Goal: Navigation & Orientation: Understand site structure

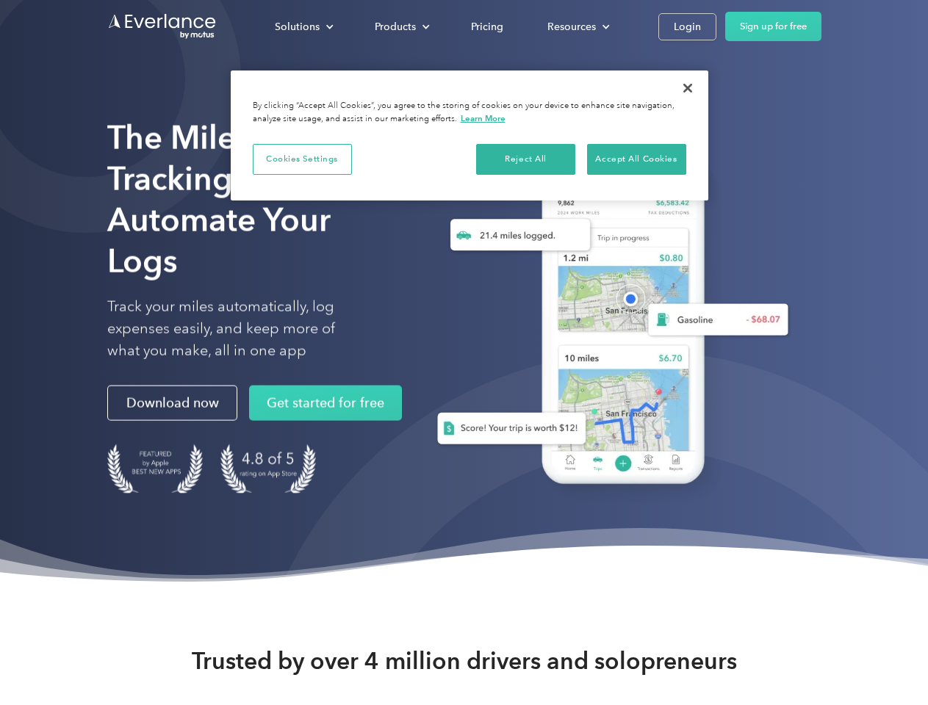
click at [303, 26] on div "Solutions" at bounding box center [297, 27] width 45 height 18
click at [400, 26] on div "Products" at bounding box center [395, 27] width 41 height 18
click at [577, 26] on div "Resources" at bounding box center [571, 27] width 48 height 18
click at [302, 159] on button "Cookies Settings" at bounding box center [302, 159] width 99 height 31
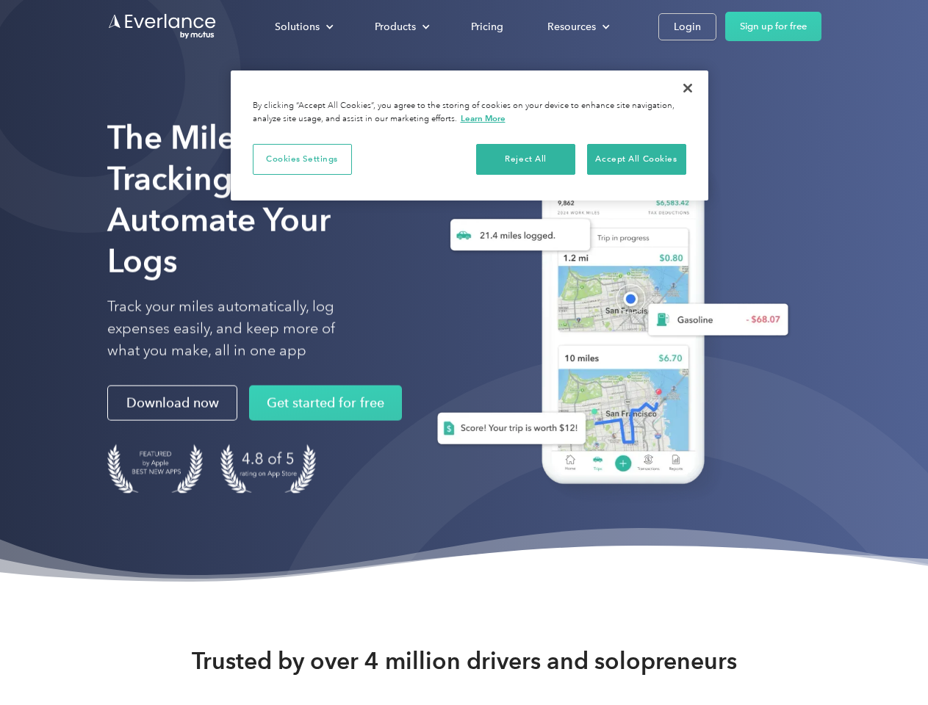
click at [526, 159] on button "Reject All" at bounding box center [525, 159] width 99 height 31
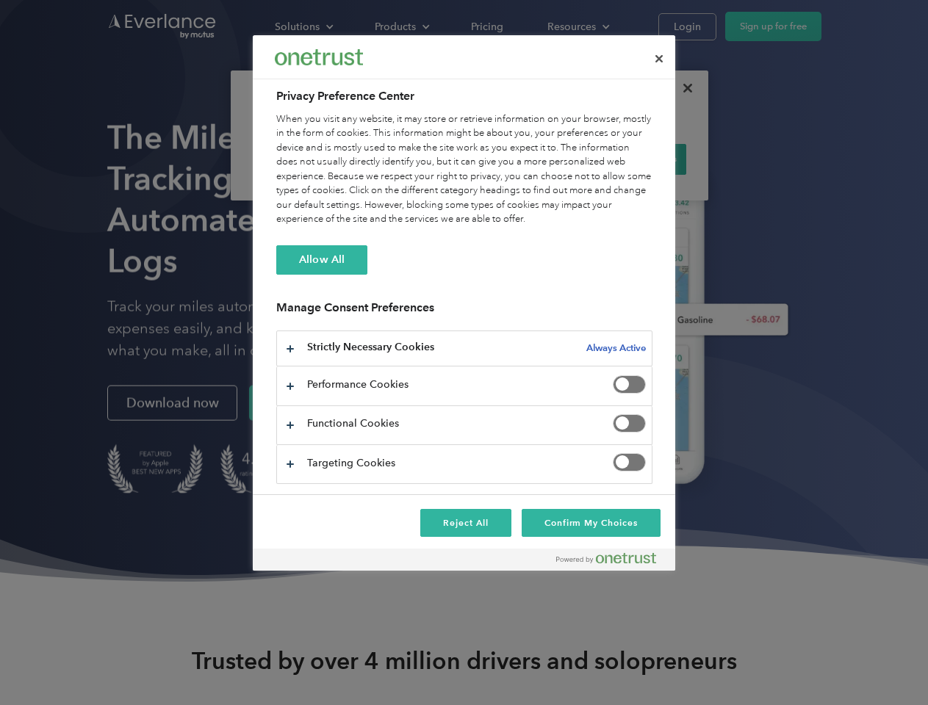
click at [636, 159] on div "When you visit any website, it may store or retrieve information on your browse…" at bounding box center [464, 169] width 376 height 115
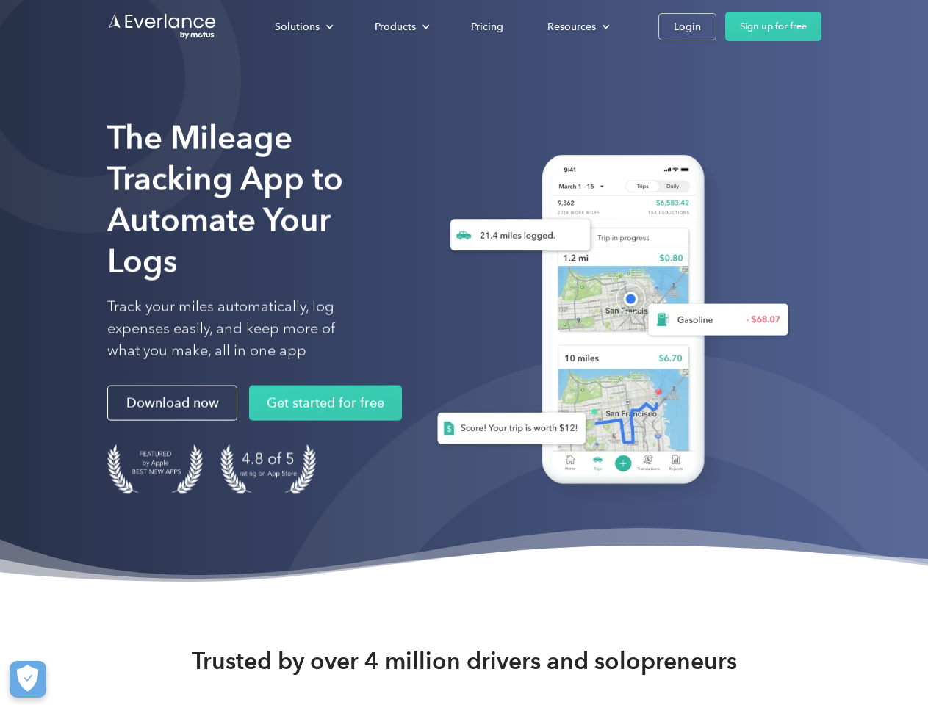
click at [687, 88] on div at bounding box center [464, 352] width 928 height 705
